Goal: Communication & Community: Answer question/provide support

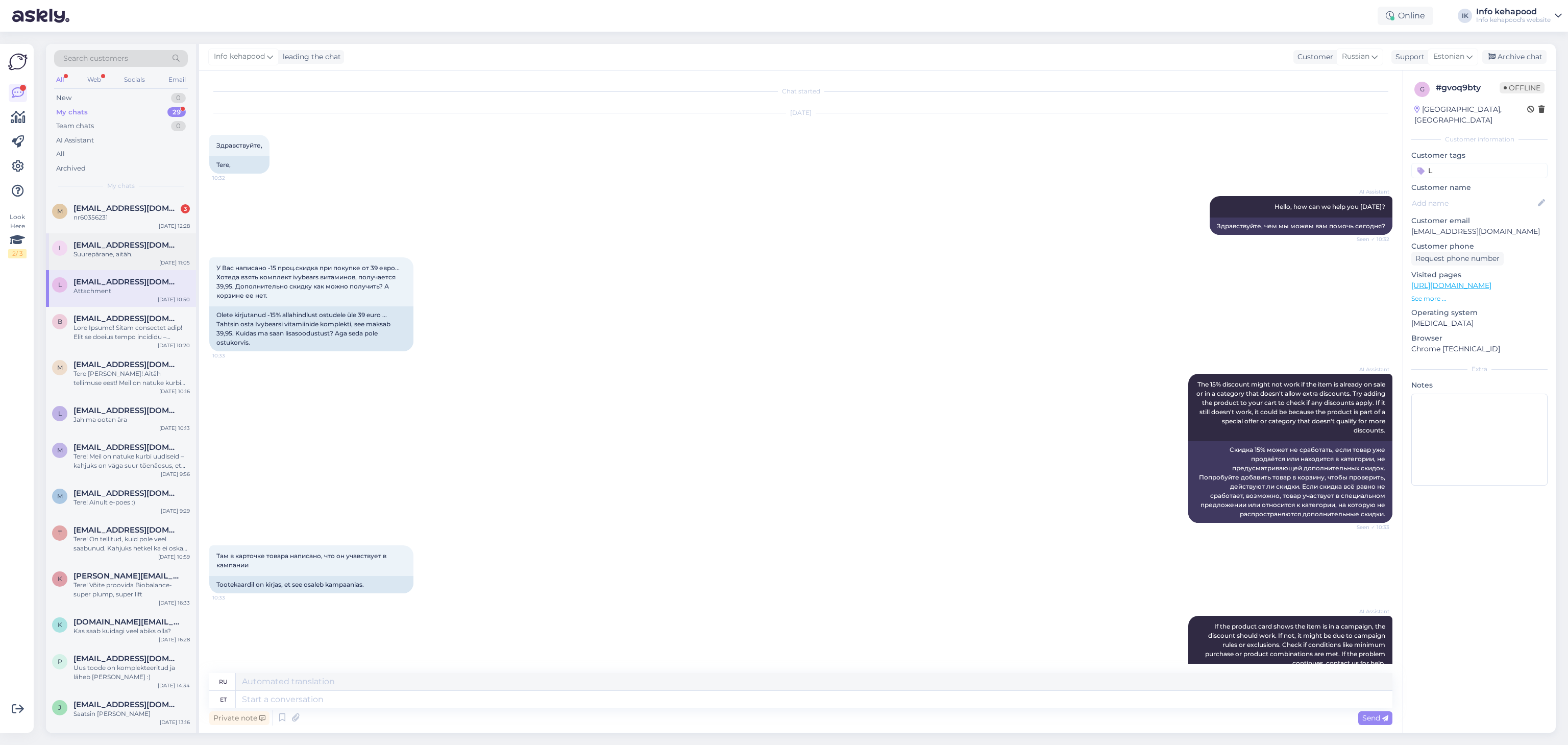
scroll to position [856, 0]
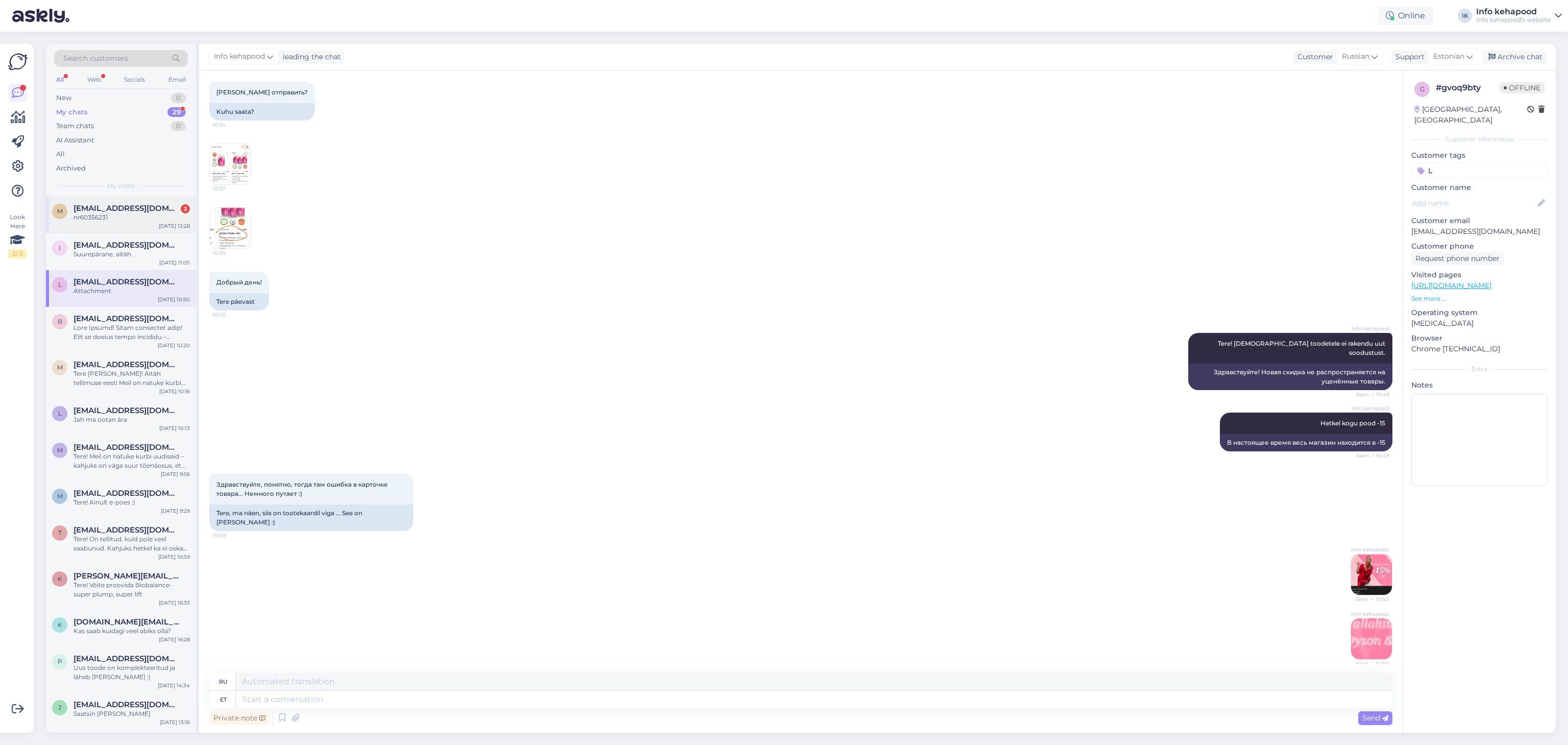
click at [129, 219] on div "nr60356231" at bounding box center [131, 217] width 117 height 9
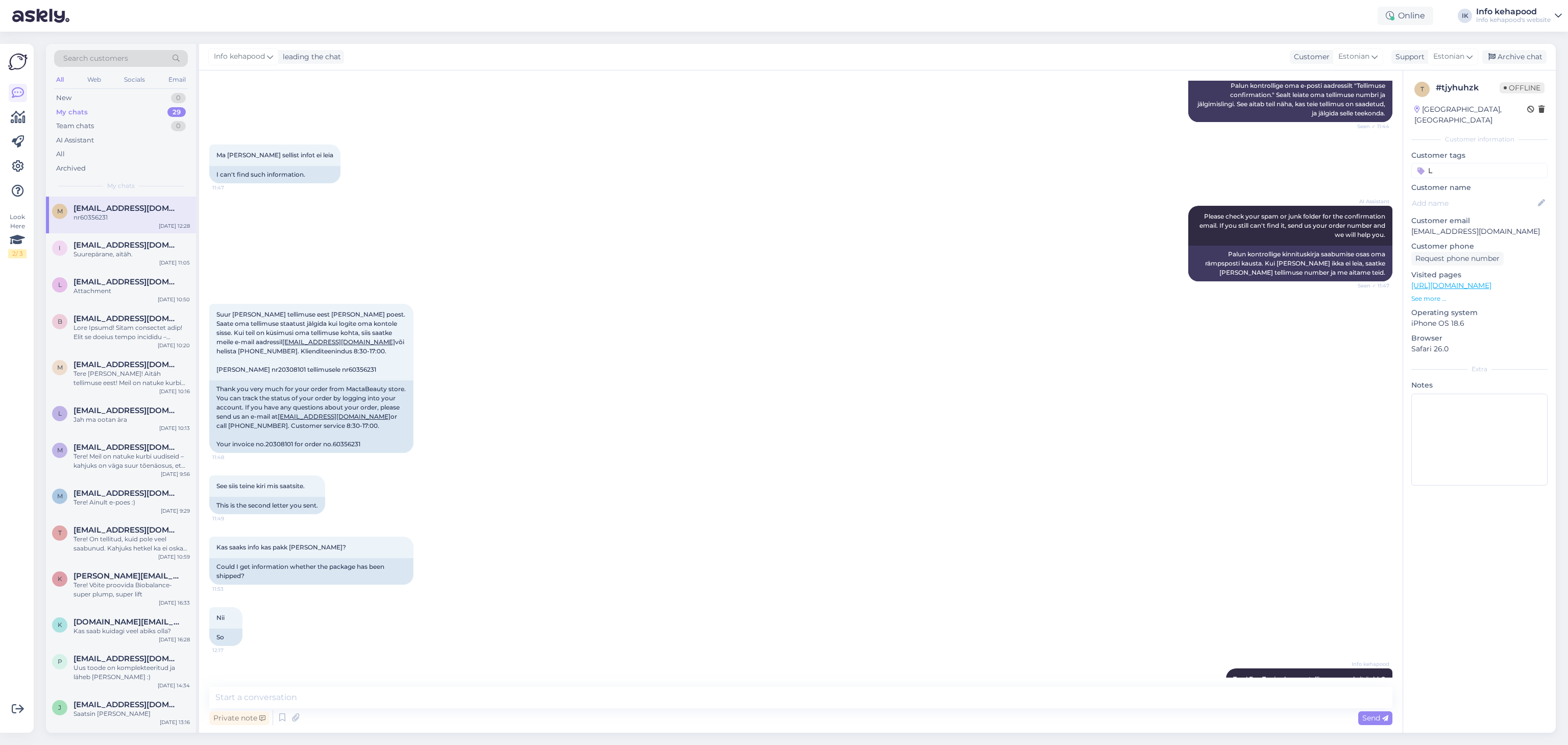
scroll to position [507, 0]
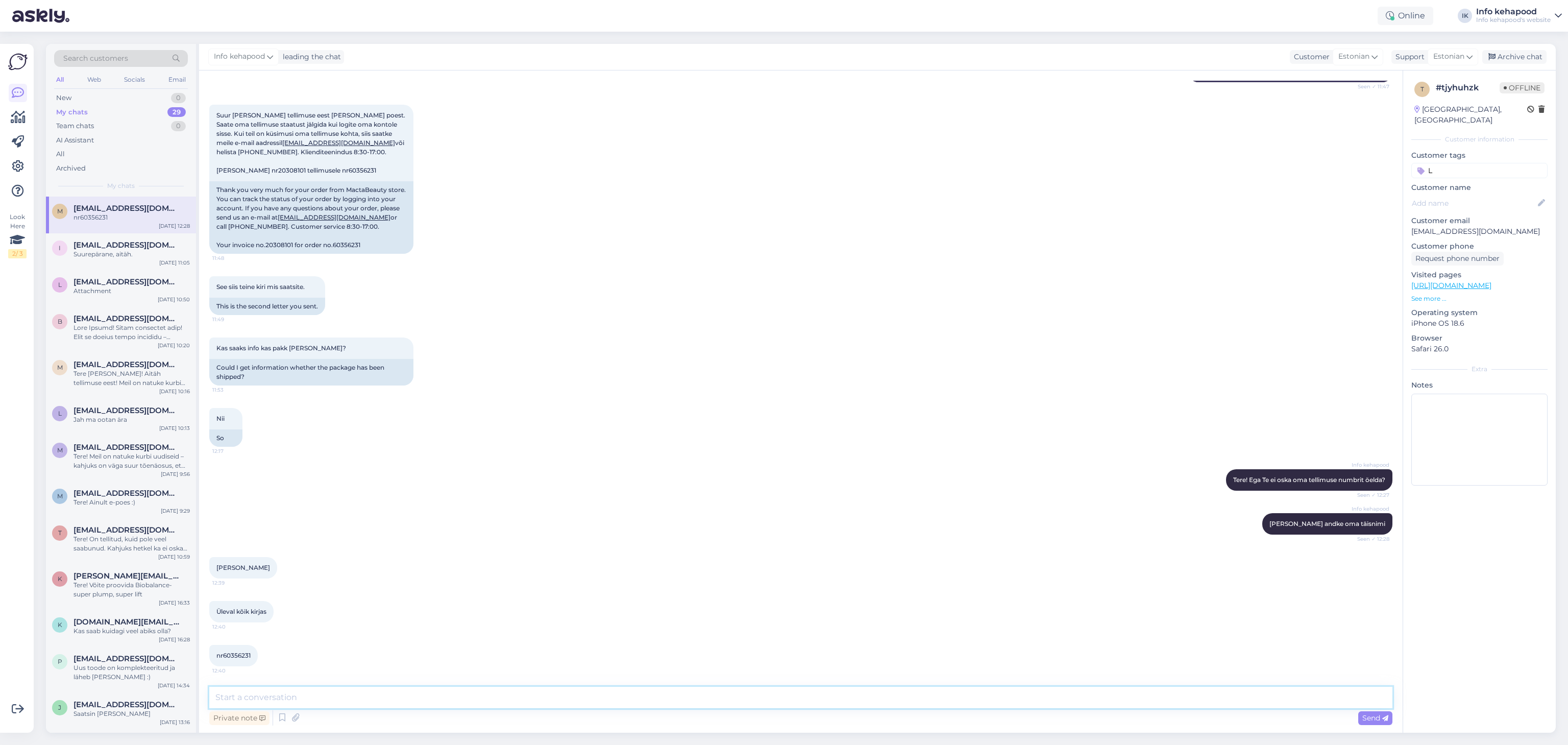
click at [351, 705] on textarea at bounding box center [801, 698] width 1183 height 21
type textarea "T"
type textarea "k"
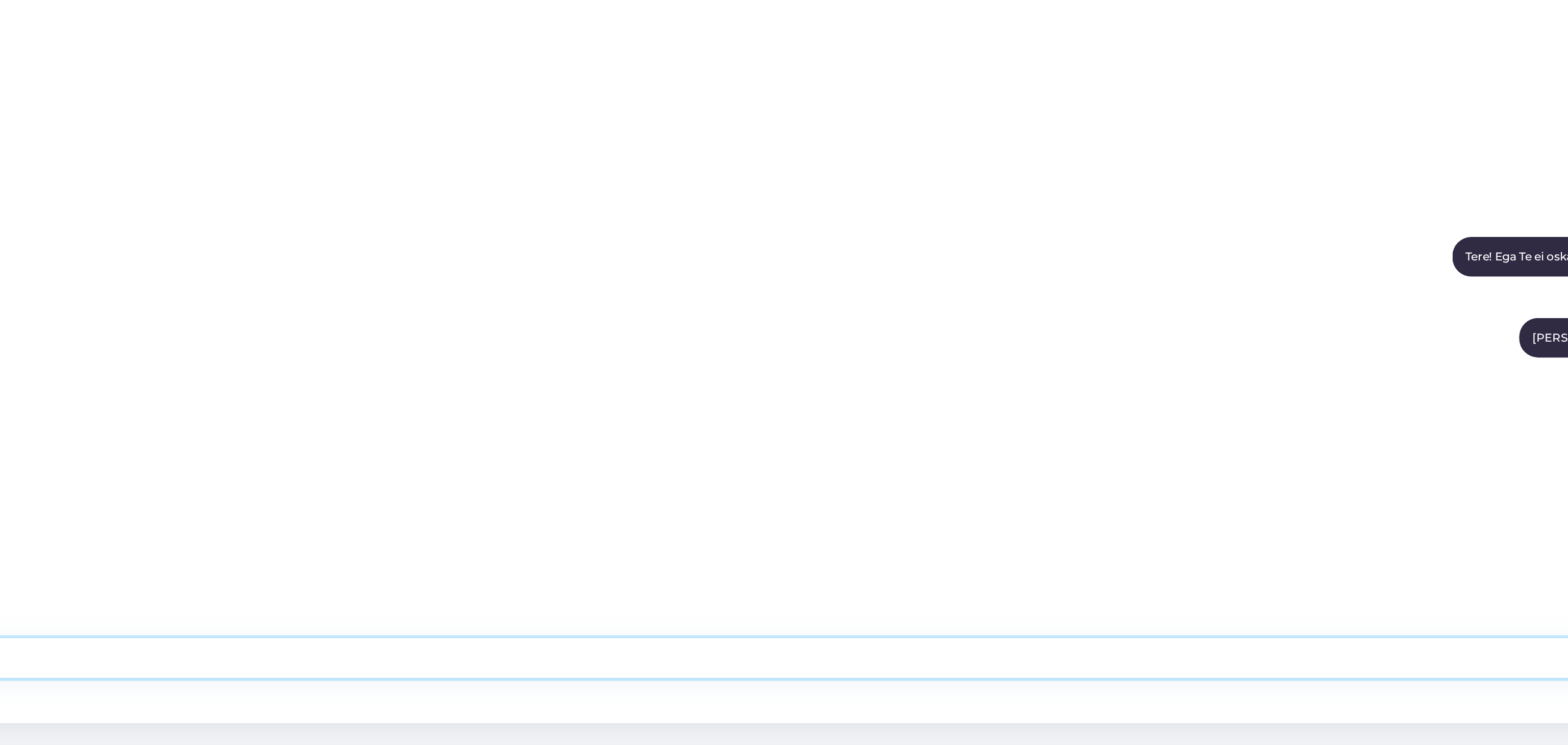
scroll to position [0, 0]
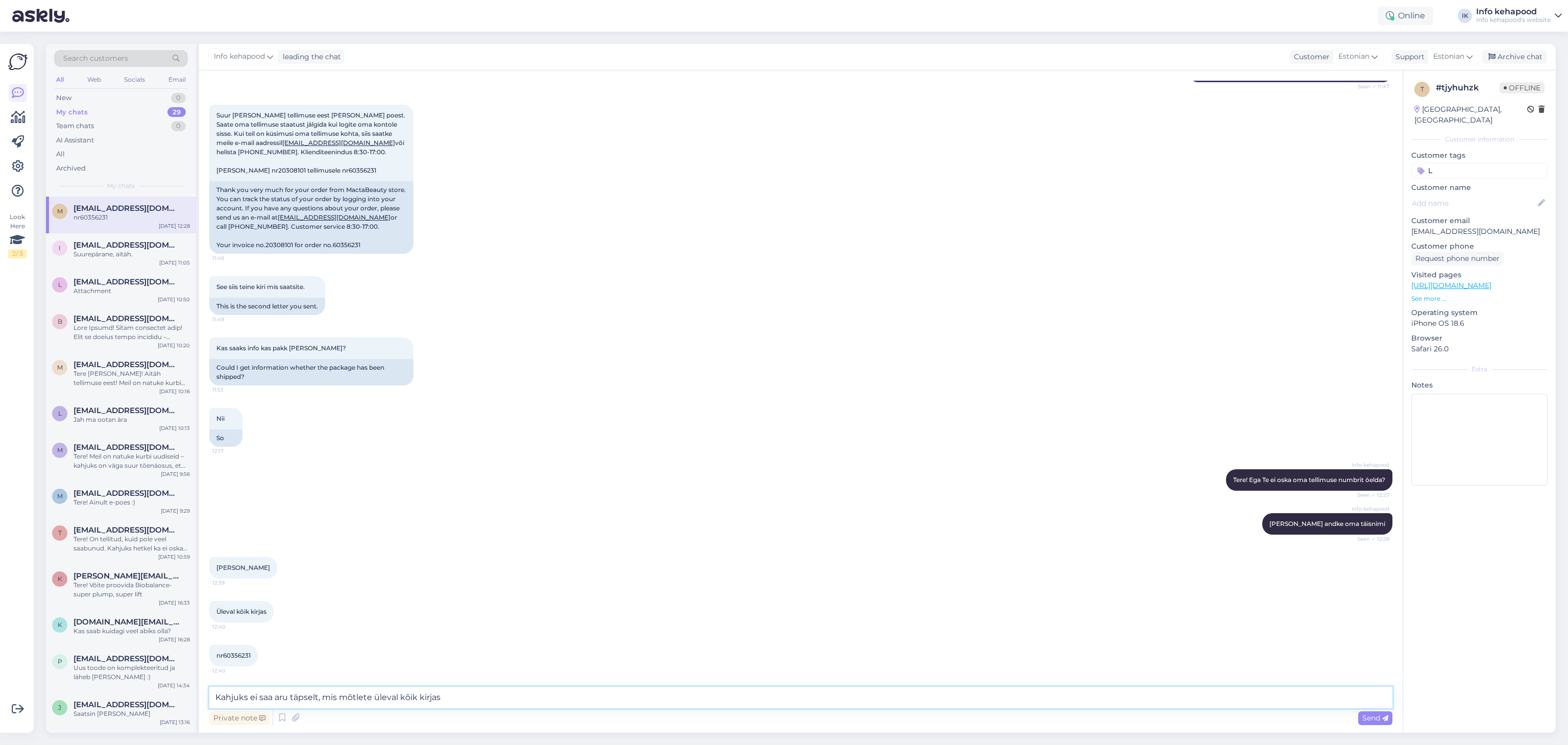
click at [372, 696] on textarea "Kahjuks ei saa aru täpselt, mis mõtlete üleval kõik kirjas" at bounding box center [801, 698] width 1183 height 21
click at [472, 698] on textarea "Kahjuks ei saa aru täpselt, mis mõtlete all '' üleval kõik kirjas" at bounding box center [801, 698] width 1183 height 21
type textarea "Kahjuks ei saa aru täpselt, mis mõtlete all '' üleval kõik kirjas''. Ei leidnud…"
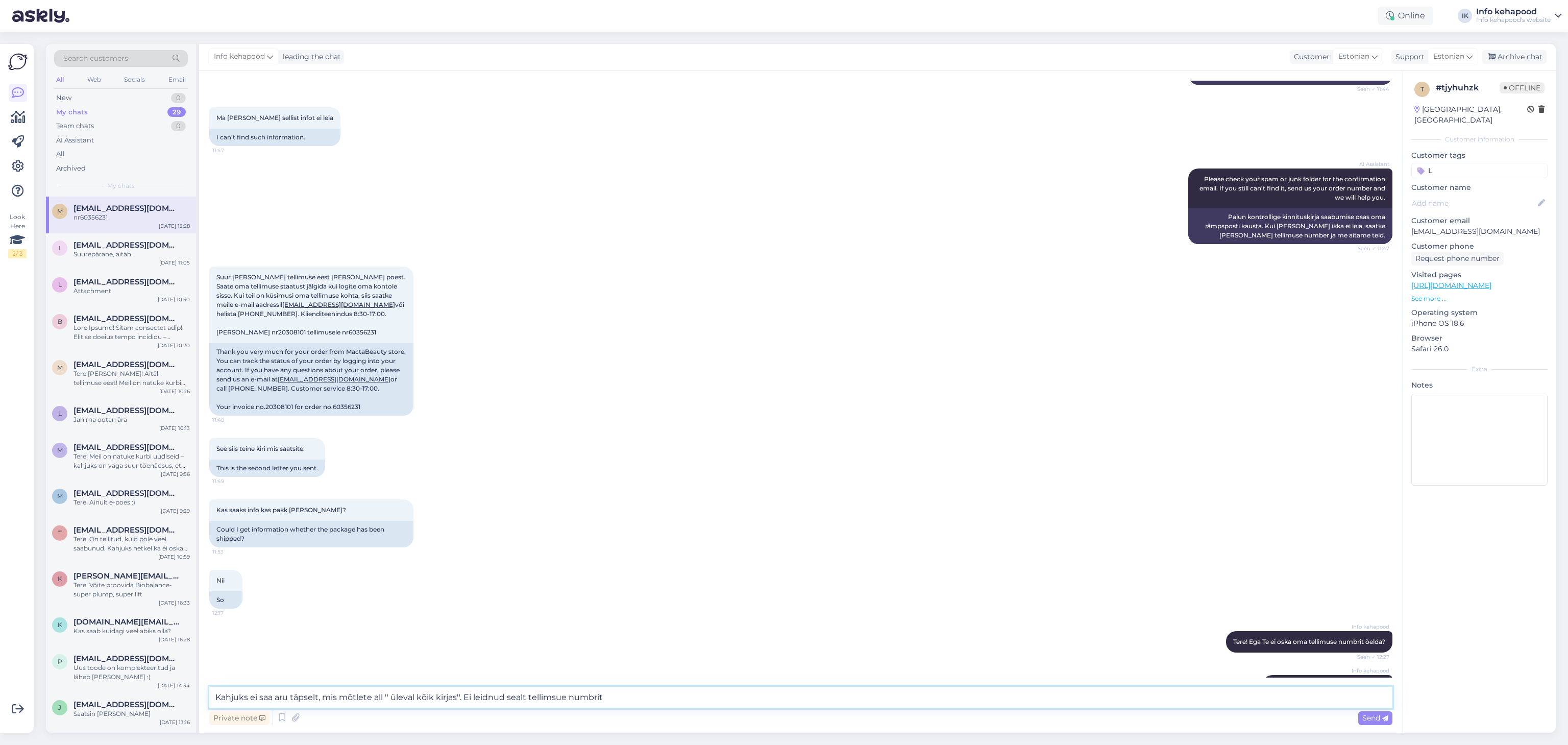
scroll to position [507, 0]
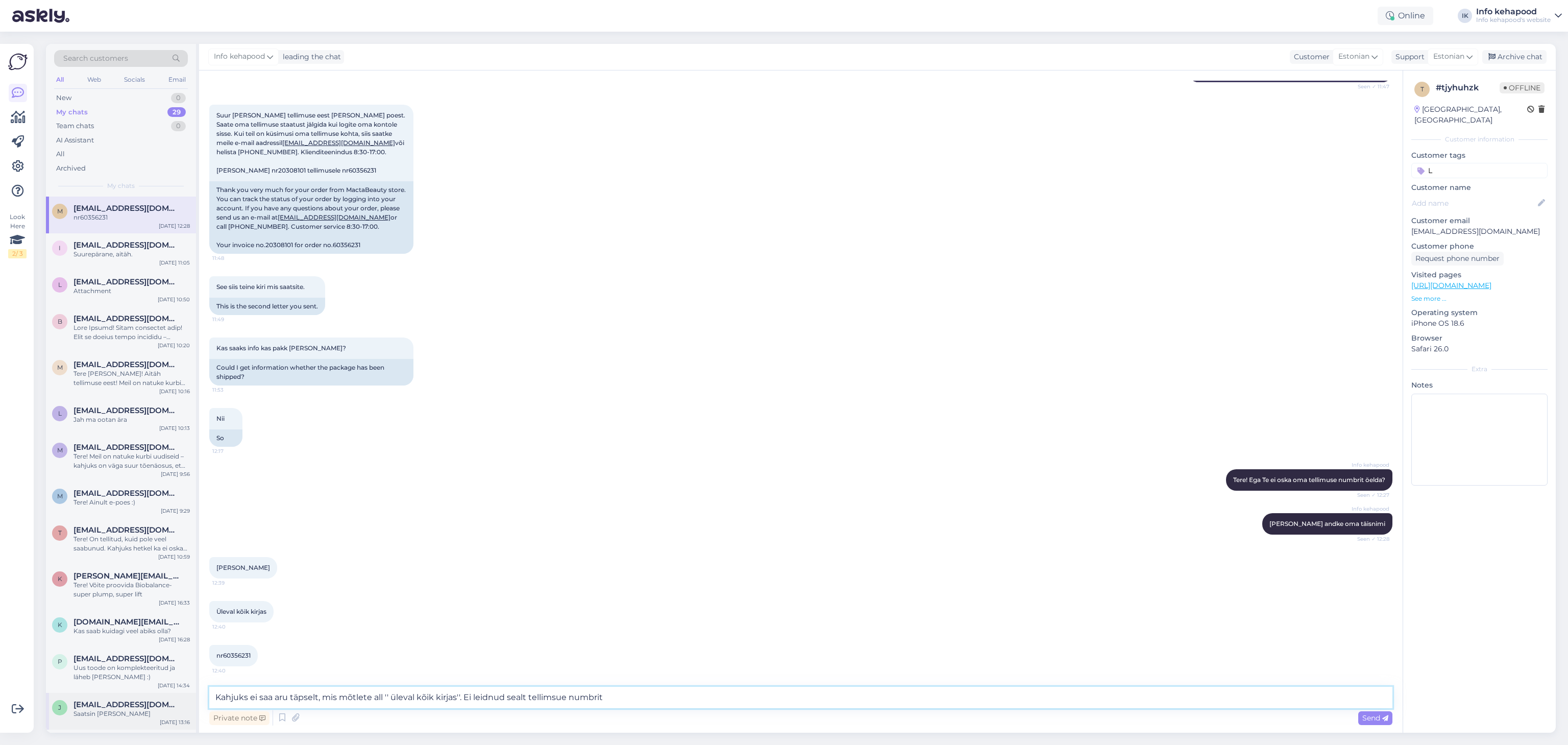
drag, startPoint x: 649, startPoint y: 700, endPoint x: 102, endPoint y: 718, distance: 547.3
click at [102, 718] on div "Search customers All Web Socials Email New 0 My chats 29 Team chats 0 AI Assist…" at bounding box center [801, 388] width 1509 height 689
drag, startPoint x: 222, startPoint y: 656, endPoint x: 256, endPoint y: 658, distance: 34.1
click at [256, 658] on div "nr60356231 12:40" at bounding box center [233, 656] width 49 height 21
copy span "60356231"
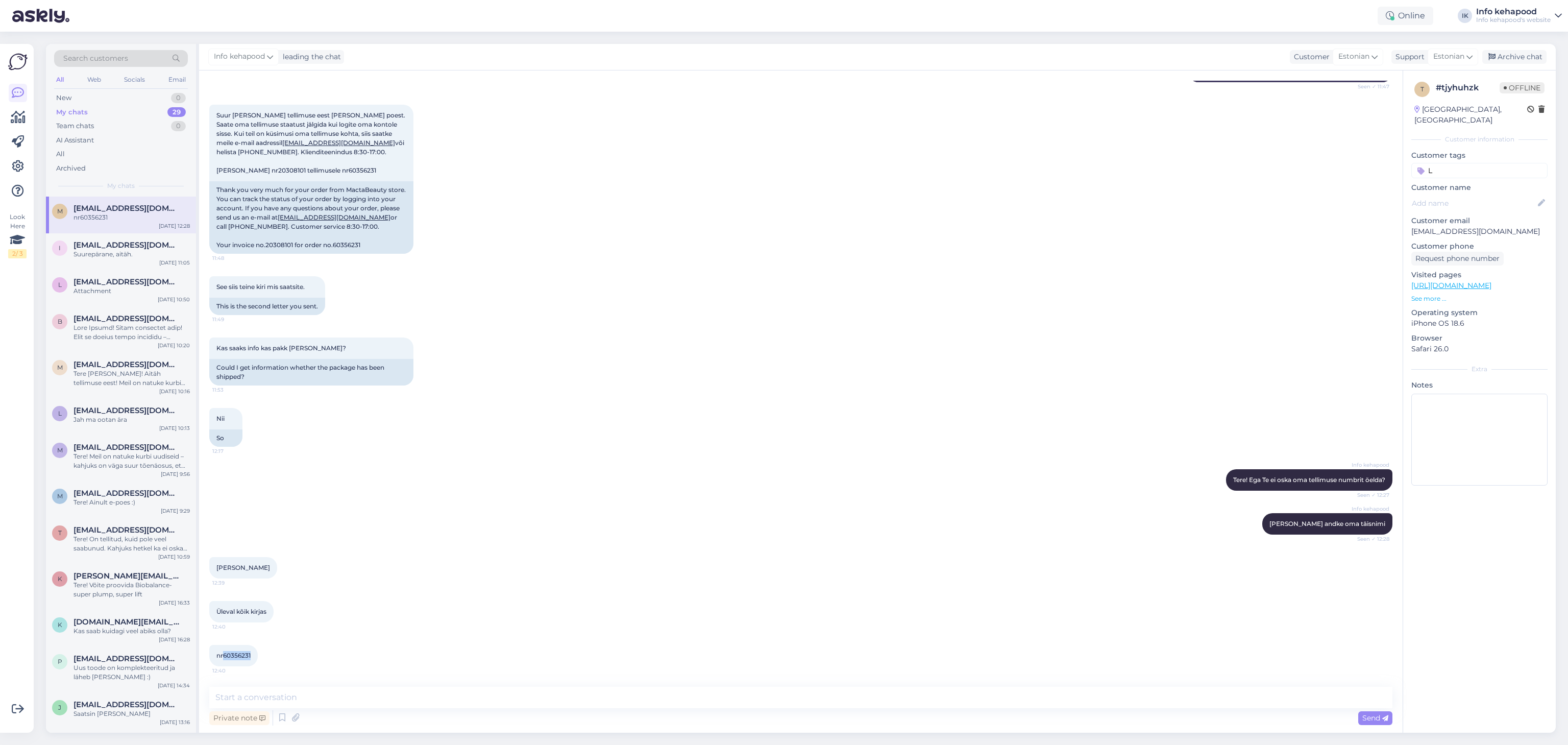
copy span "60356231"
click at [428, 718] on div "Private note Send" at bounding box center [801, 718] width 1183 height 19
click at [416, 700] on textarea at bounding box center [801, 698] width 1183 height 21
paste textarea "Tere, Malle Täname Teid tellimuse 60356231 eest. Kahjuks on üks [PERSON_NAME] t…"
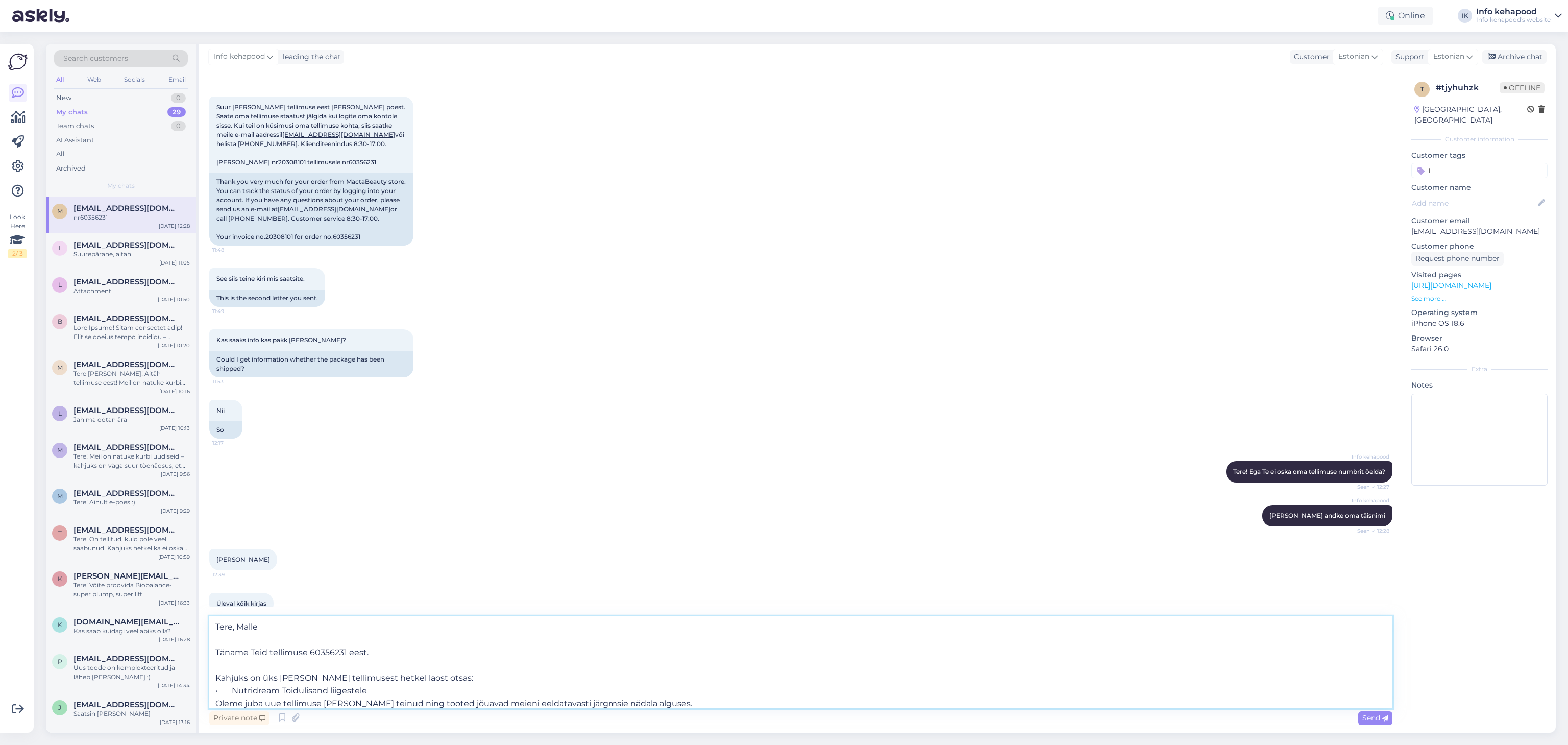
scroll to position [65, 0]
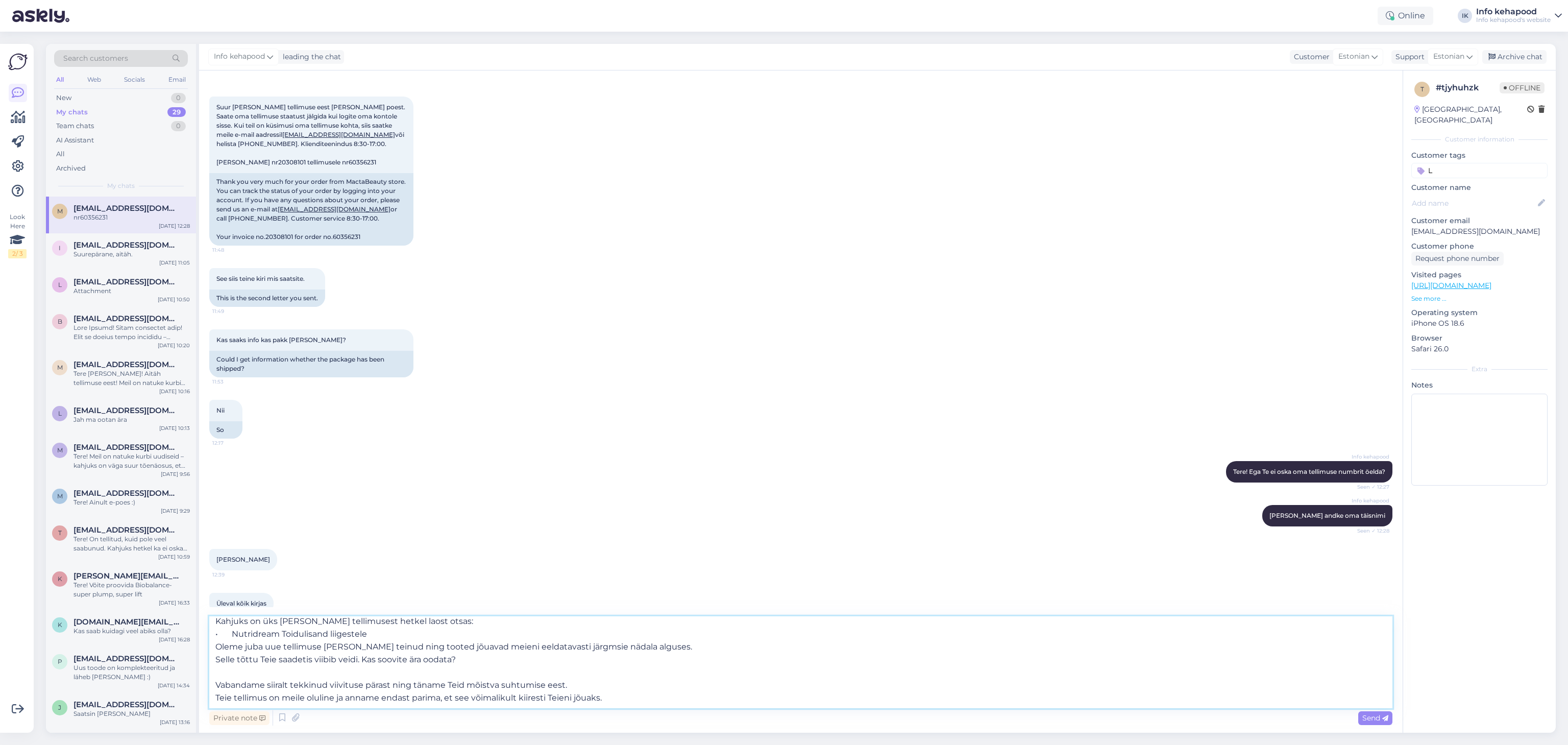
type textarea "Tere, Malle Täname Teid tellimuse 60356231 eest. Kahjuks on üks [PERSON_NAME] t…"
click at [1066, 329] on div "Kas saaks info kas pakk [PERSON_NAME]? 11:53 Could I get information whether th…" at bounding box center [801, 353] width 1183 height 71
click at [584, 654] on textarea "Tere, Malle Täname Teid tellimuse 60356231 eest. Kahjuks on üks [PERSON_NAME] t…" at bounding box center [801, 662] width 1183 height 92
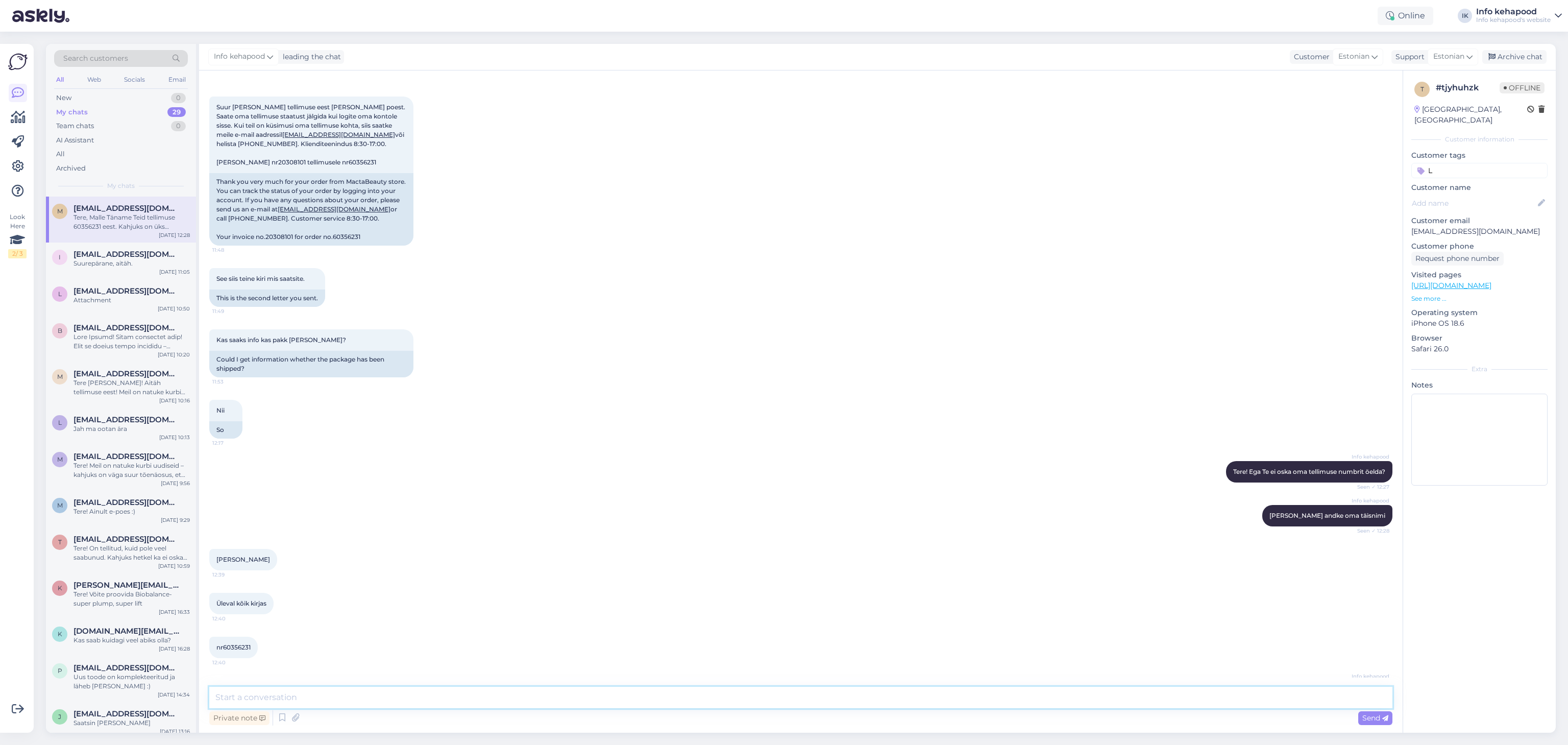
scroll to position [0, 0]
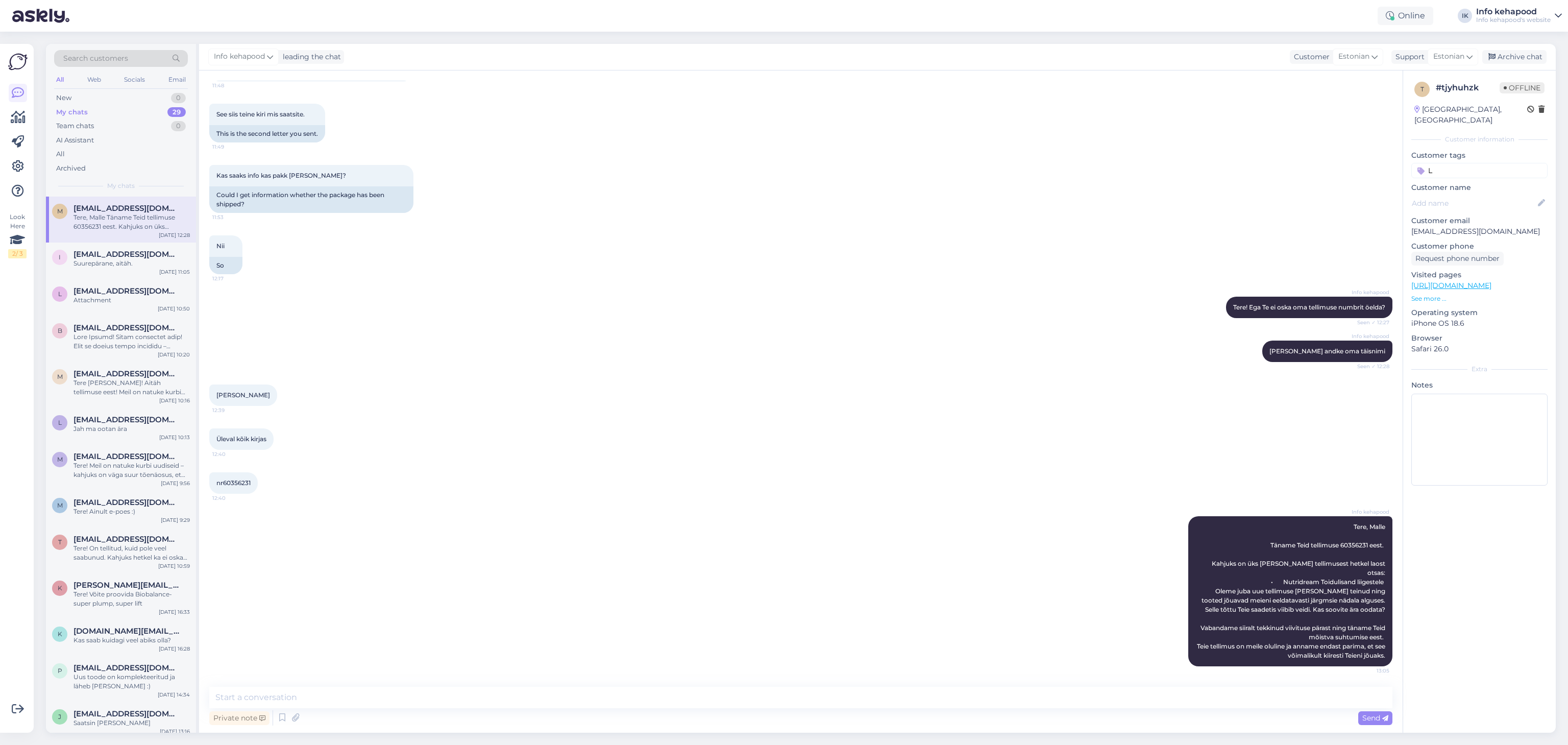
click at [133, 110] on div "My chats 29" at bounding box center [121, 112] width 134 height 14
click at [123, 248] on div "i [EMAIL_ADDRESS][DOMAIN_NAME] Suurepärane, aitäh. [DATE] 11:05" at bounding box center [121, 261] width 150 height 37
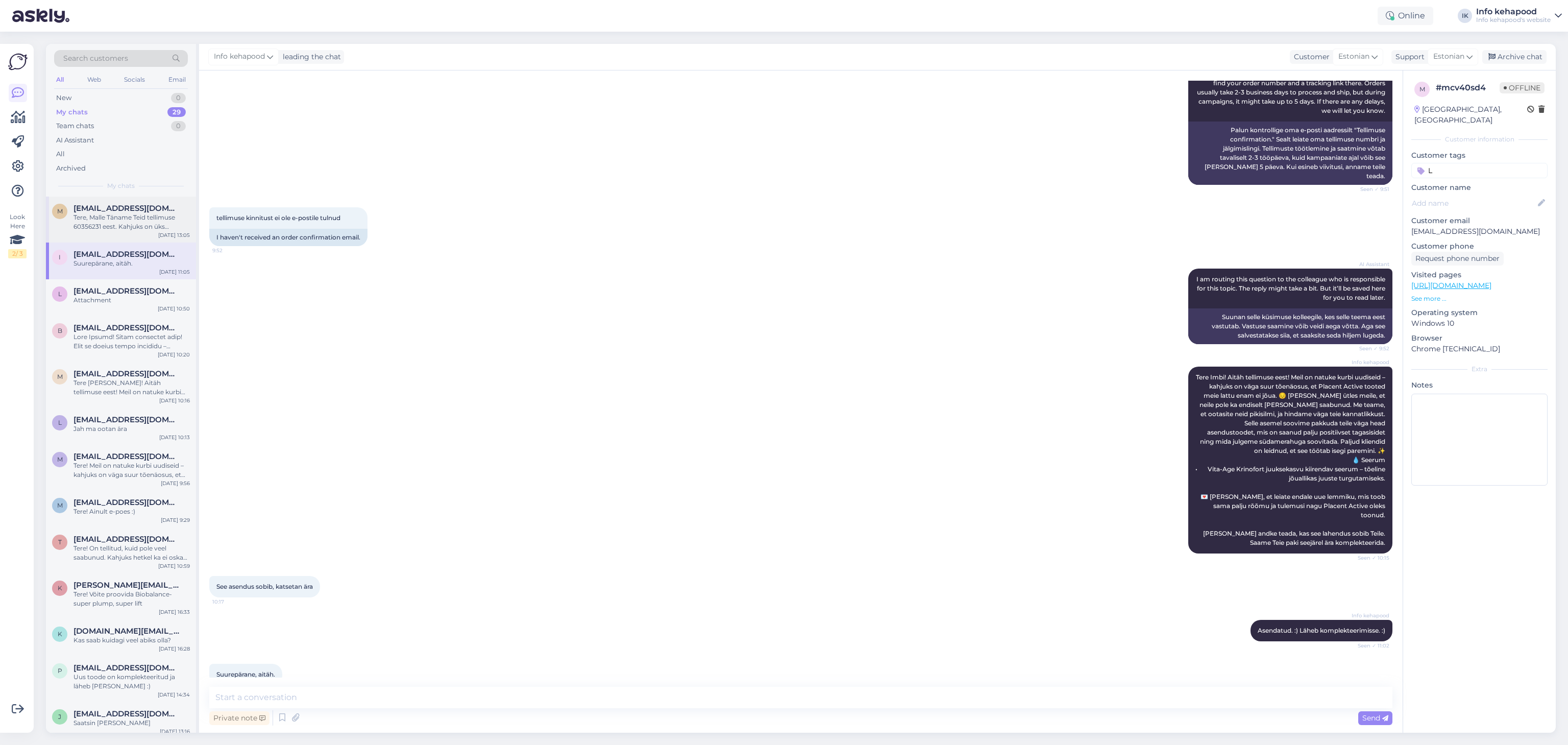
click at [124, 229] on div "Tere, Malle Täname Teid tellimuse 60356231 eest. Kahjuks on üks [PERSON_NAME] t…" at bounding box center [131, 222] width 117 height 19
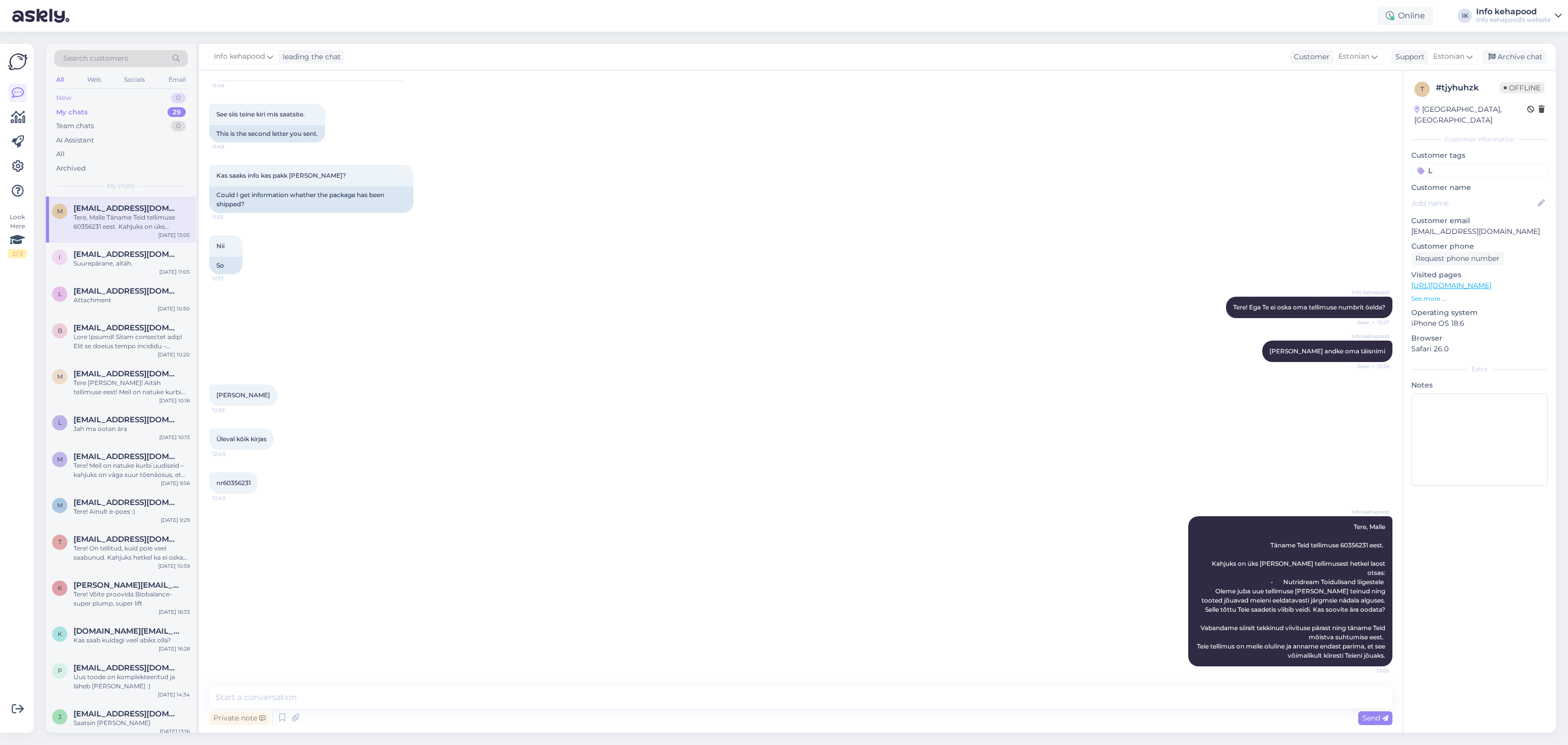
click at [108, 97] on div "New 0" at bounding box center [121, 97] width 134 height 14
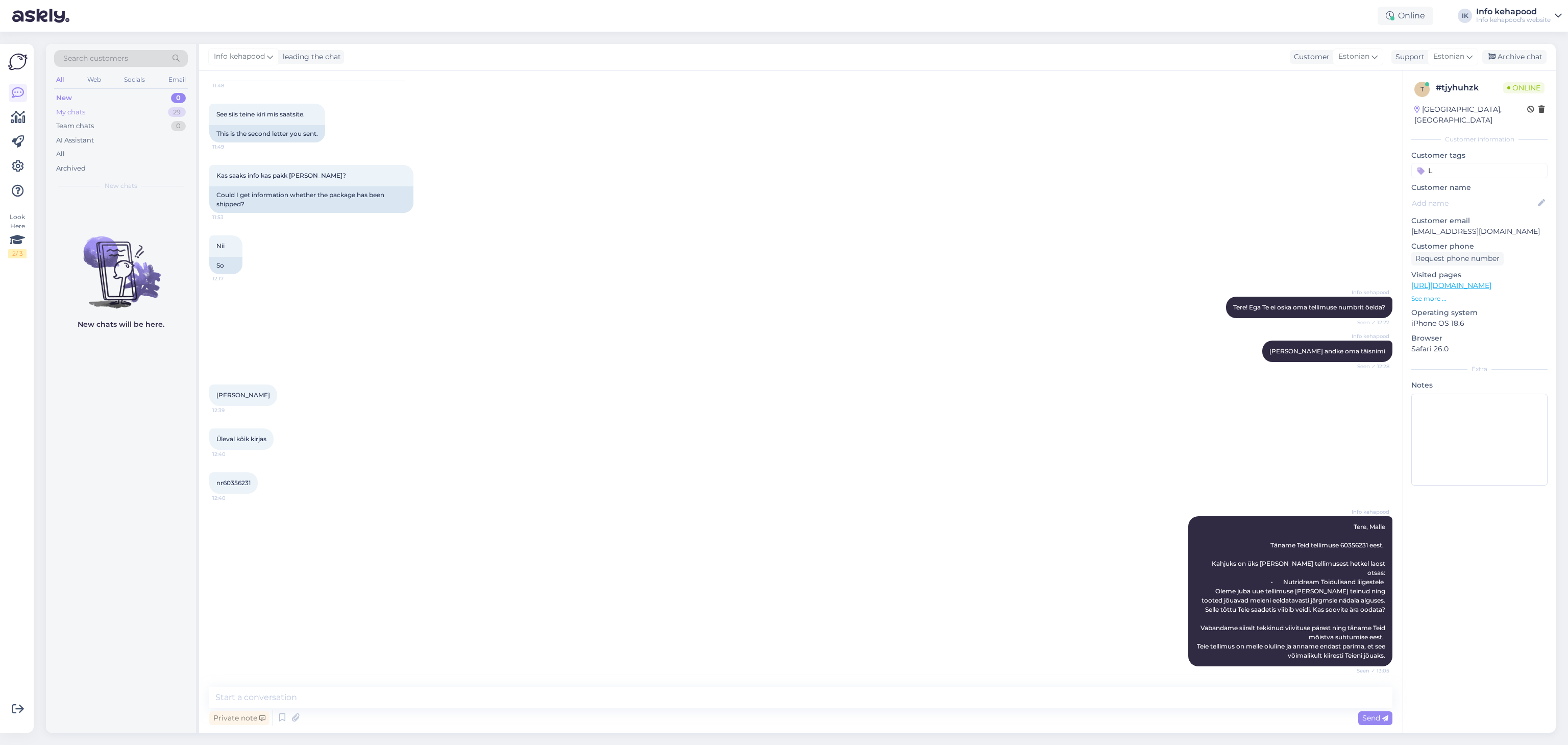
click at [104, 111] on div "My chats 29" at bounding box center [121, 112] width 134 height 14
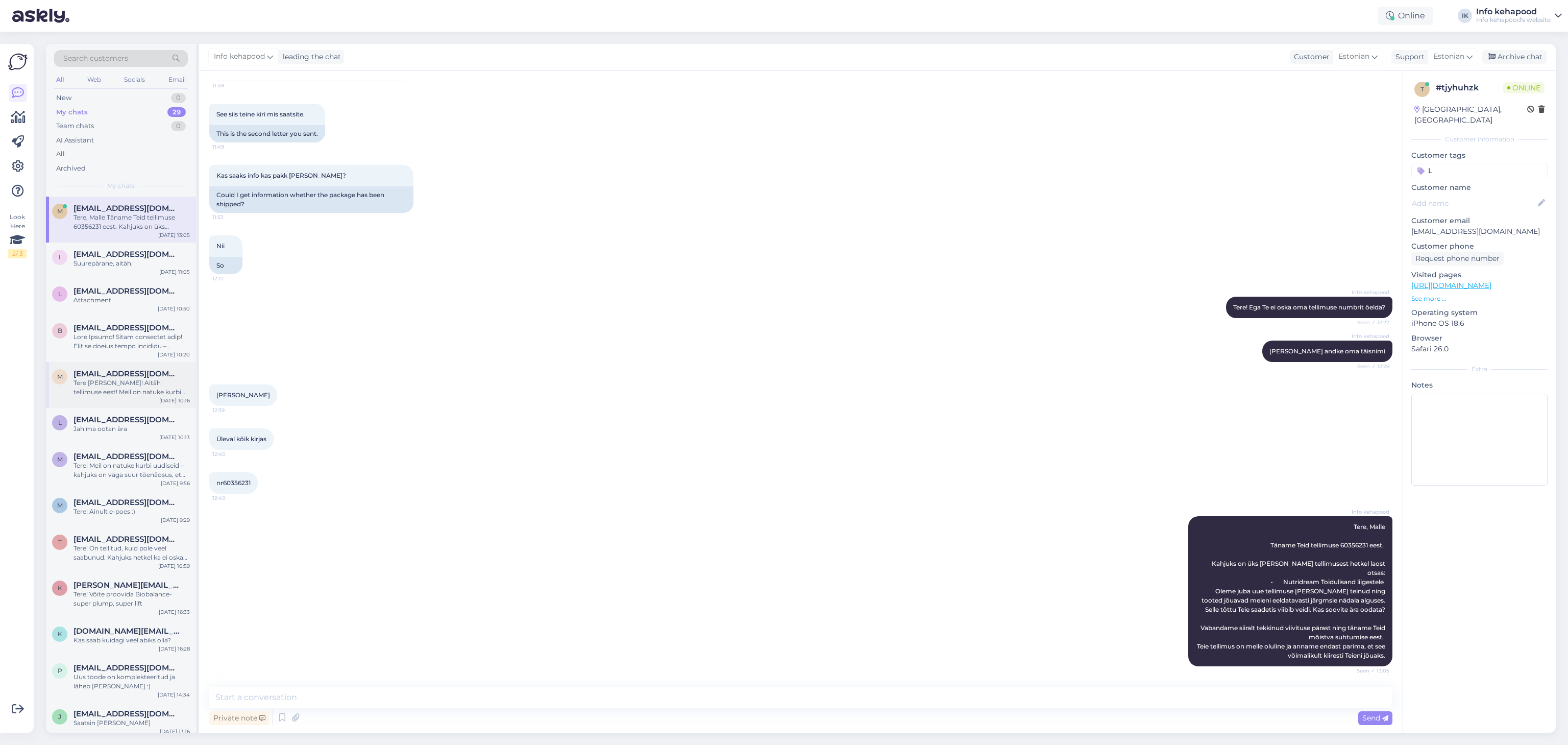
click at [145, 387] on div "Tere [PERSON_NAME]! Aitäh tellimuse eest! Meil on natuke kurbi uudiseid – kahju…" at bounding box center [131, 388] width 117 height 19
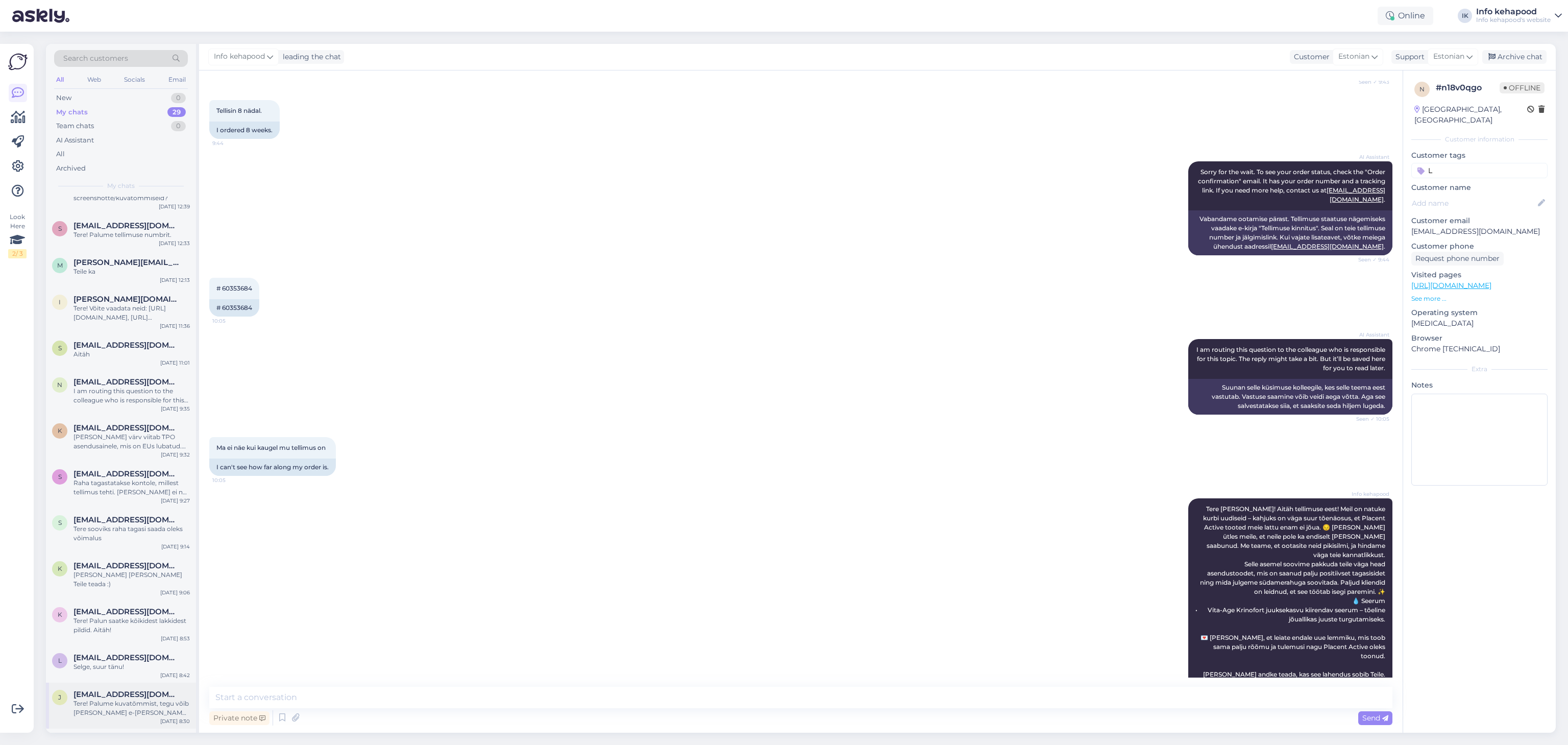
scroll to position [0, 0]
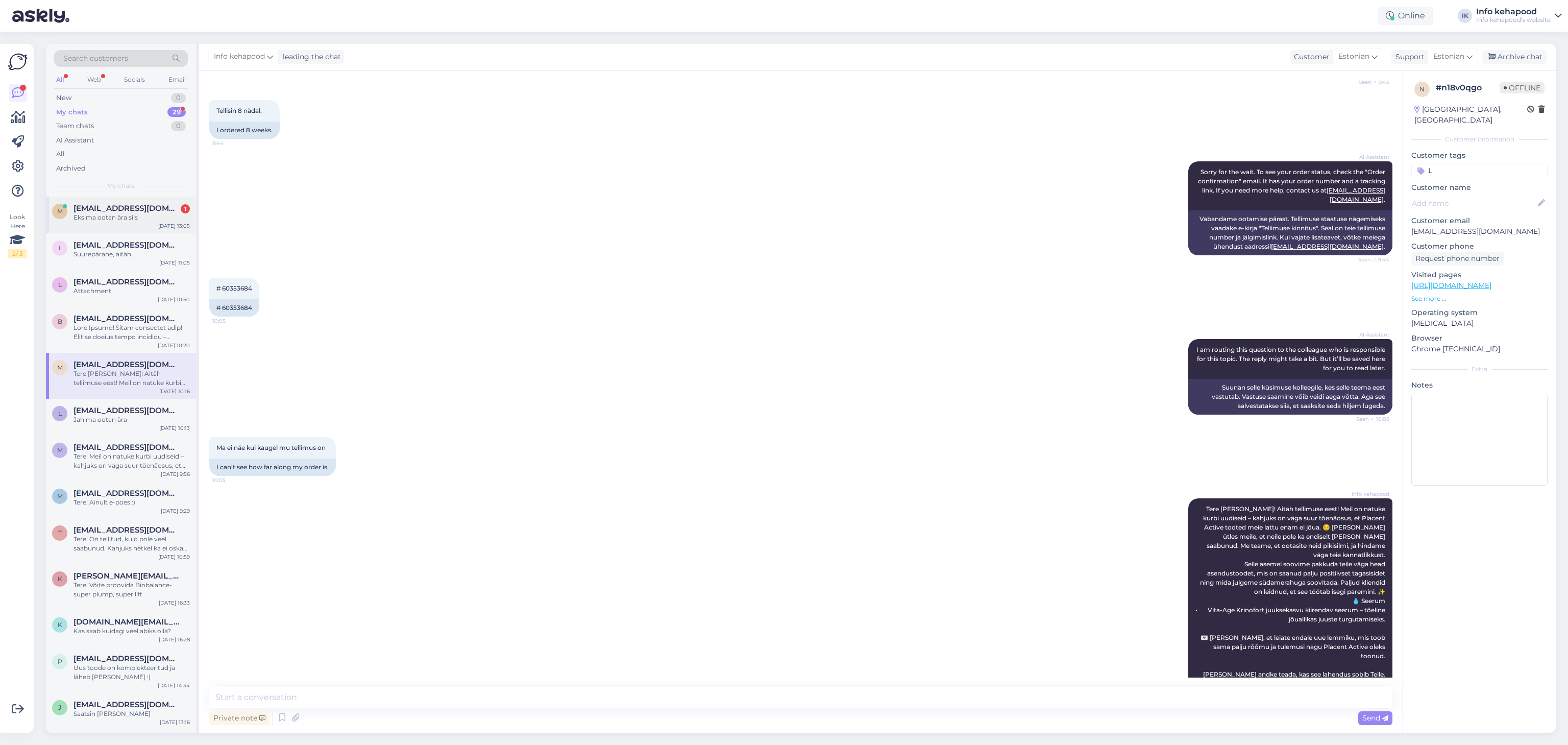
click at [137, 230] on div "M [EMAIL_ADDRESS][DOMAIN_NAME] 1 Eks ma ootan ära siis [DATE] 13:05" at bounding box center [121, 215] width 150 height 37
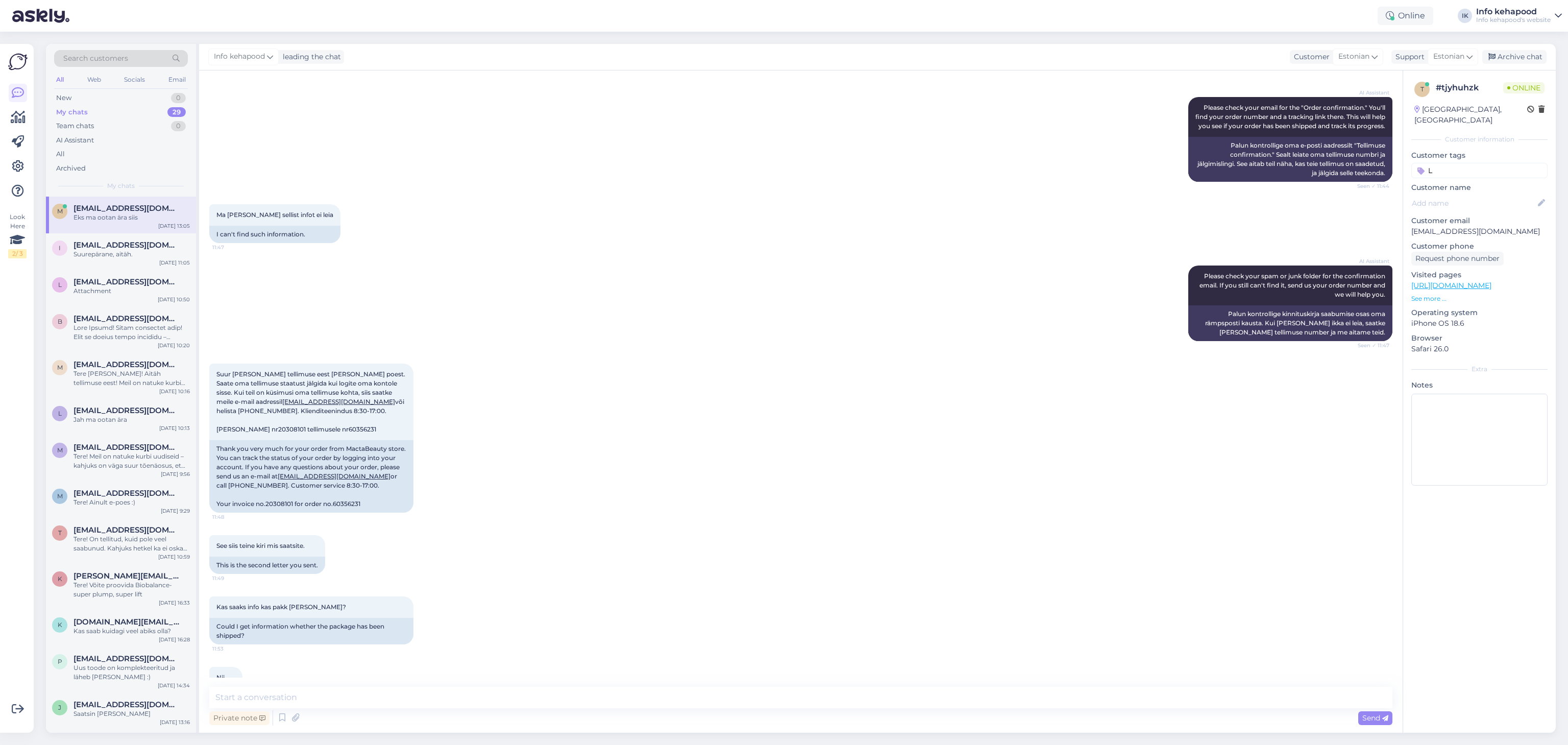
scroll to position [715, 0]
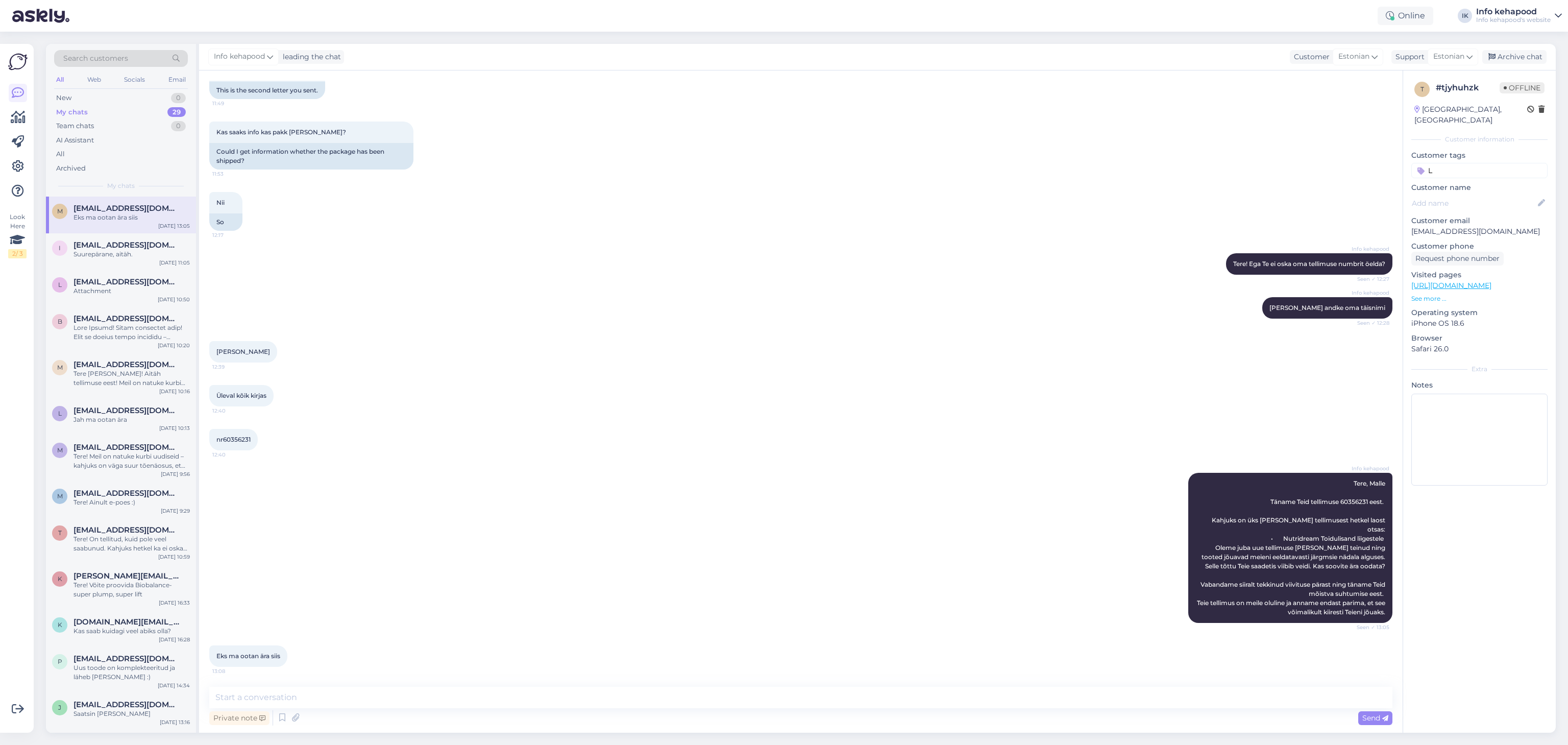
click at [1144, 410] on div "Üleval kõik kirjas 12:40" at bounding box center [801, 396] width 1183 height 44
drag, startPoint x: 1324, startPoint y: 512, endPoint x: 1349, endPoint y: 512, distance: 25.0
click at [1349, 512] on span "Tere, Malle Täname Teid tellimuse 60356231 eest. Kahjuks on üks [PERSON_NAME] t…" at bounding box center [1292, 547] width 190 height 137
copy span "6035623"
